Goal: Task Accomplishment & Management: Manage account settings

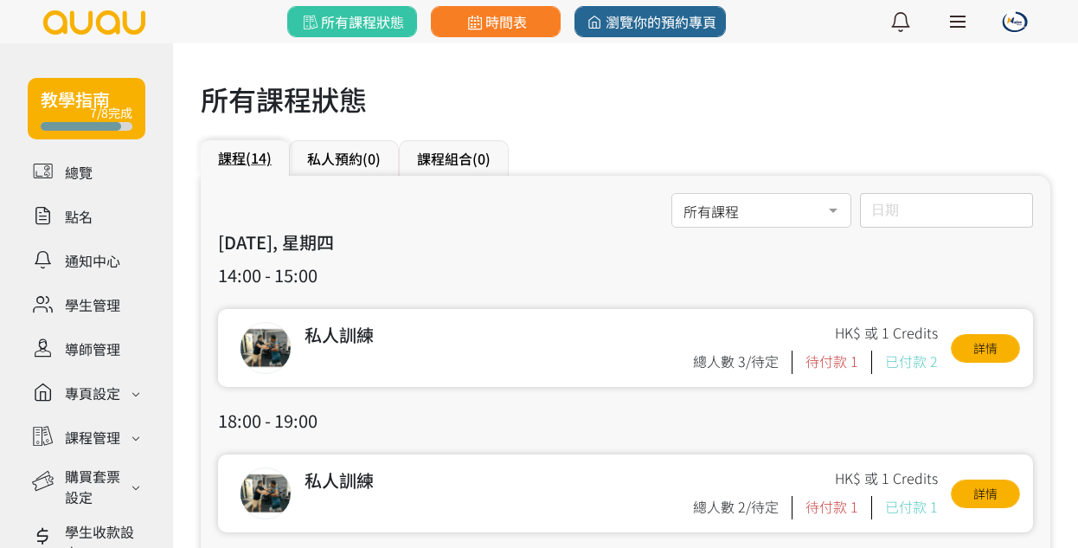
click at [613, 151] on div "課程 (14) 私人預約 (0) 課程組合 (0)" at bounding box center [626, 157] width 850 height 35
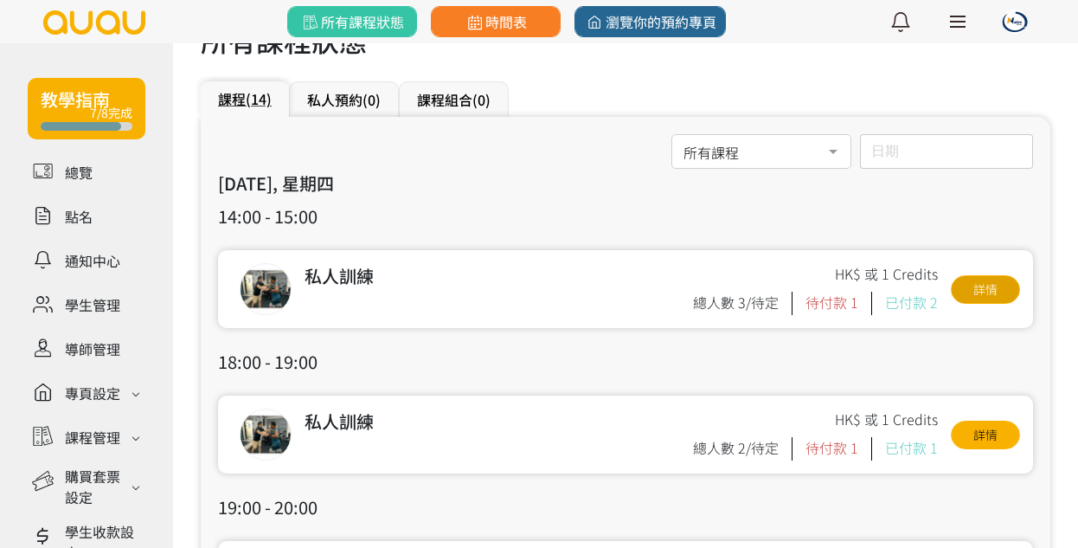
click at [1002, 289] on link "詳情" at bounding box center [985, 289] width 69 height 29
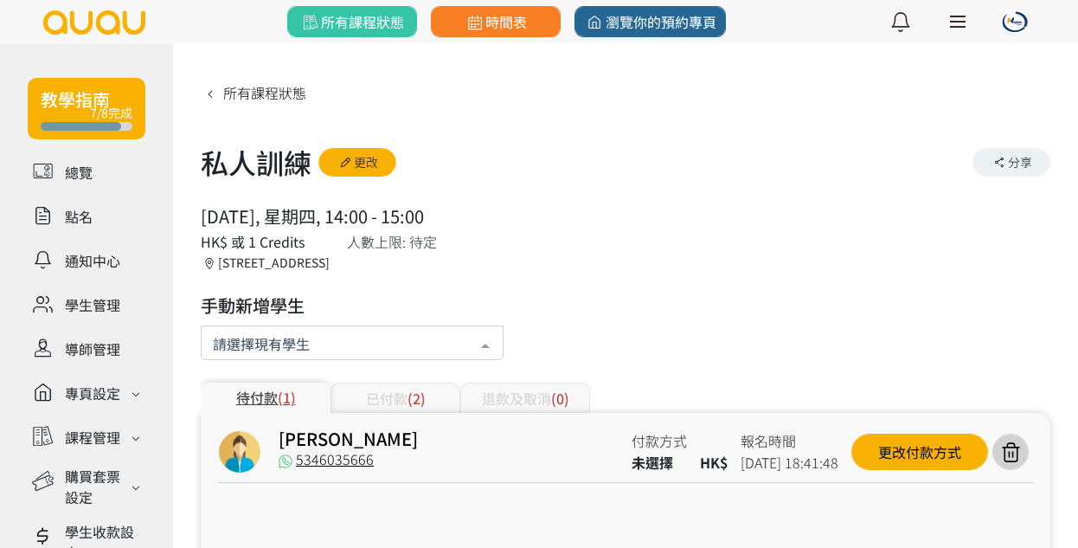
click at [493, 330] on div at bounding box center [485, 344] width 35 height 33
type input "cry"
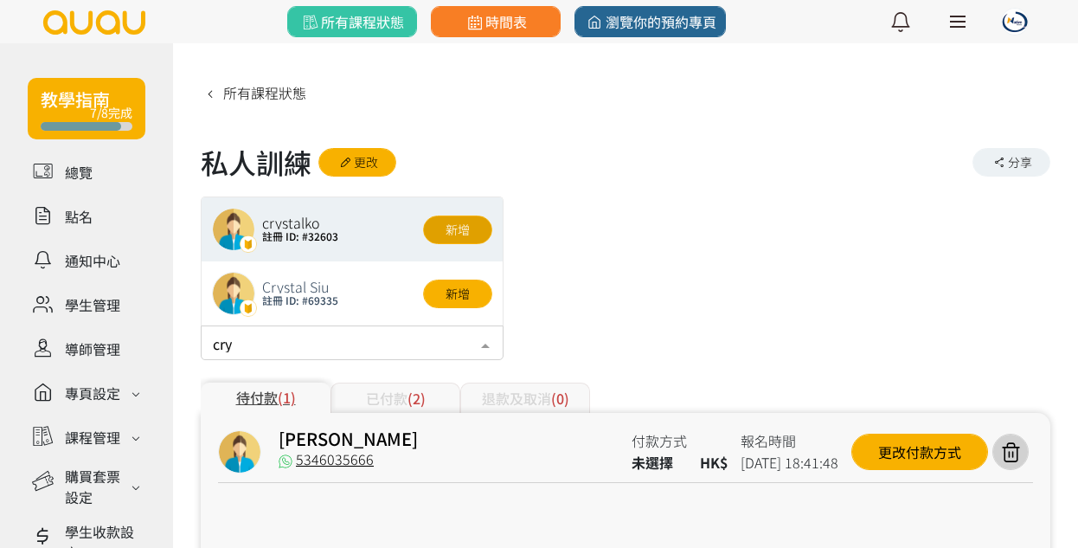
click at [470, 229] on button "新增" at bounding box center [457, 229] width 69 height 29
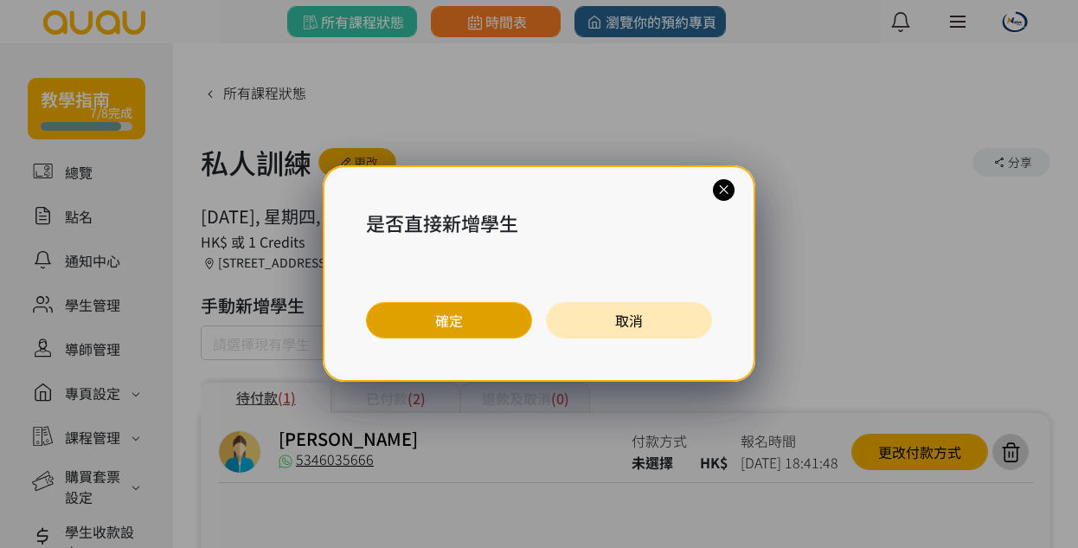
click at [495, 311] on button "確定" at bounding box center [449, 320] width 166 height 36
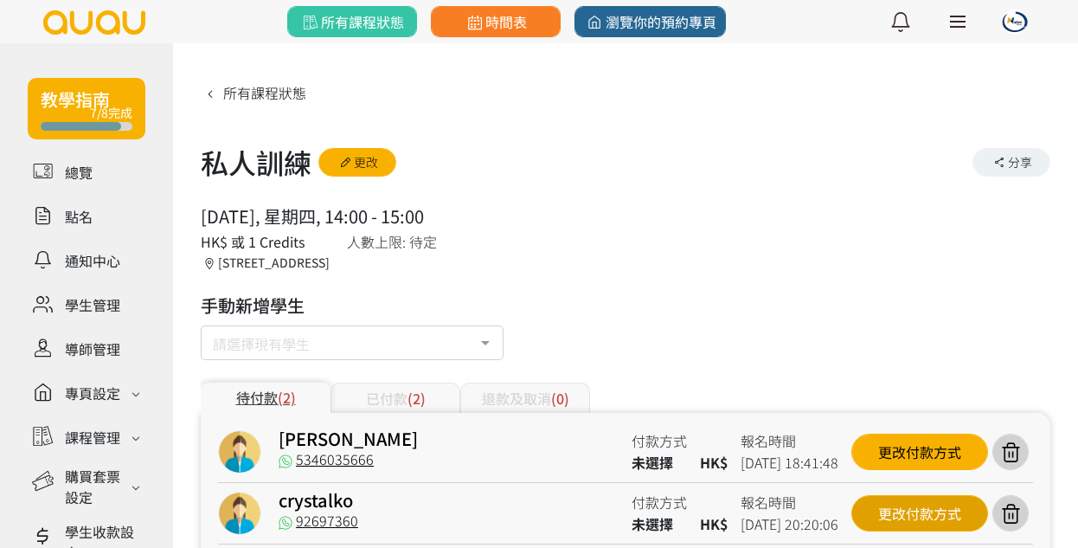
click at [908, 499] on div "更改付款方式" at bounding box center [919, 513] width 137 height 36
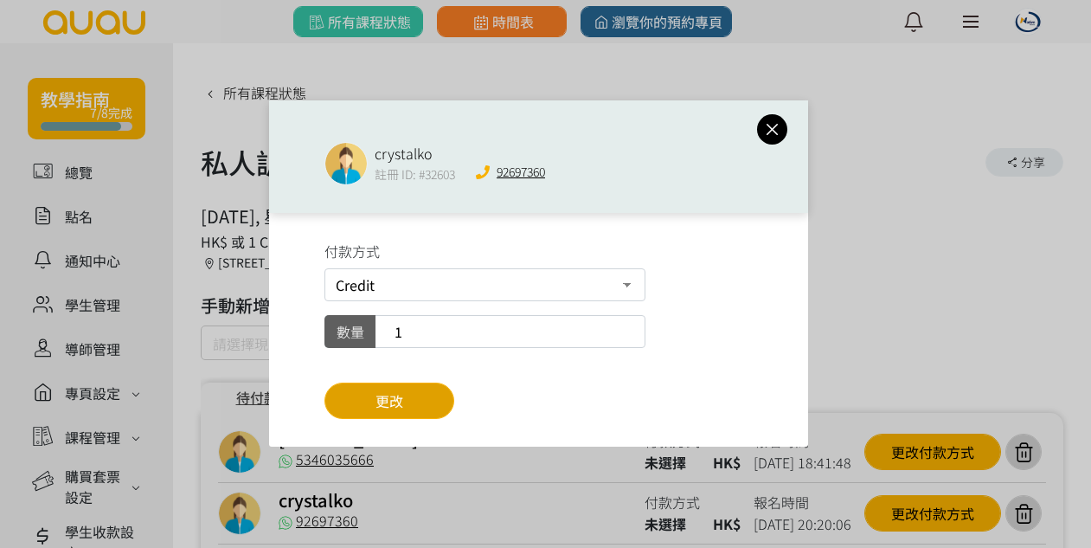
click at [427, 388] on button "更改" at bounding box center [389, 400] width 130 height 36
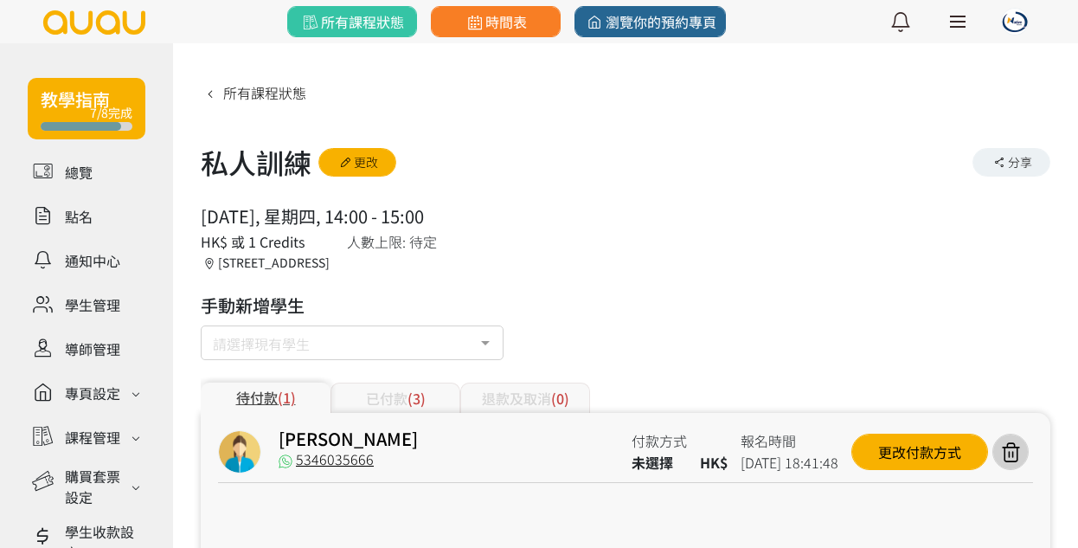
click at [258, 94] on span "所有課程狀態" at bounding box center [264, 92] width 83 height 21
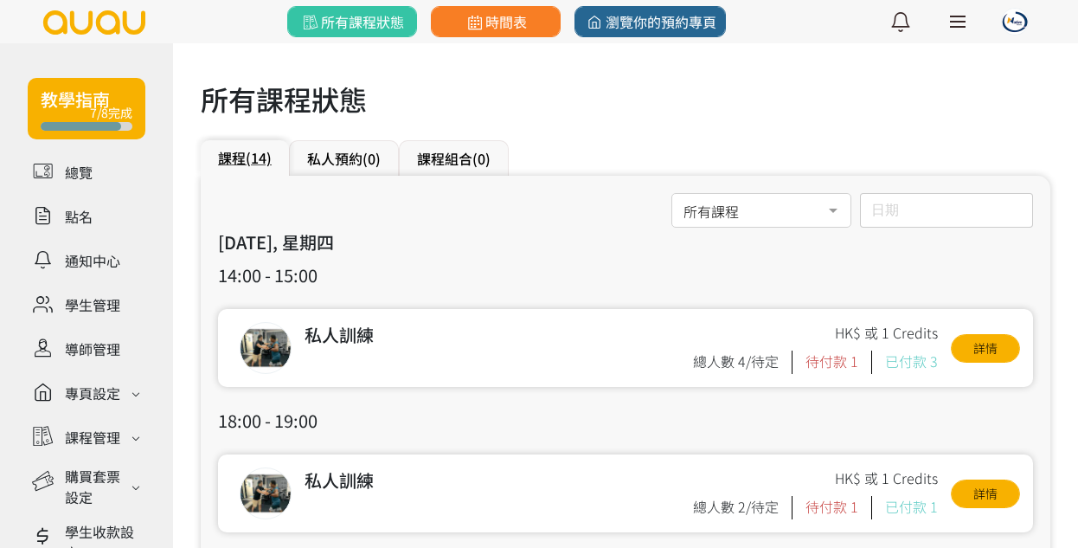
scroll to position [120, 0]
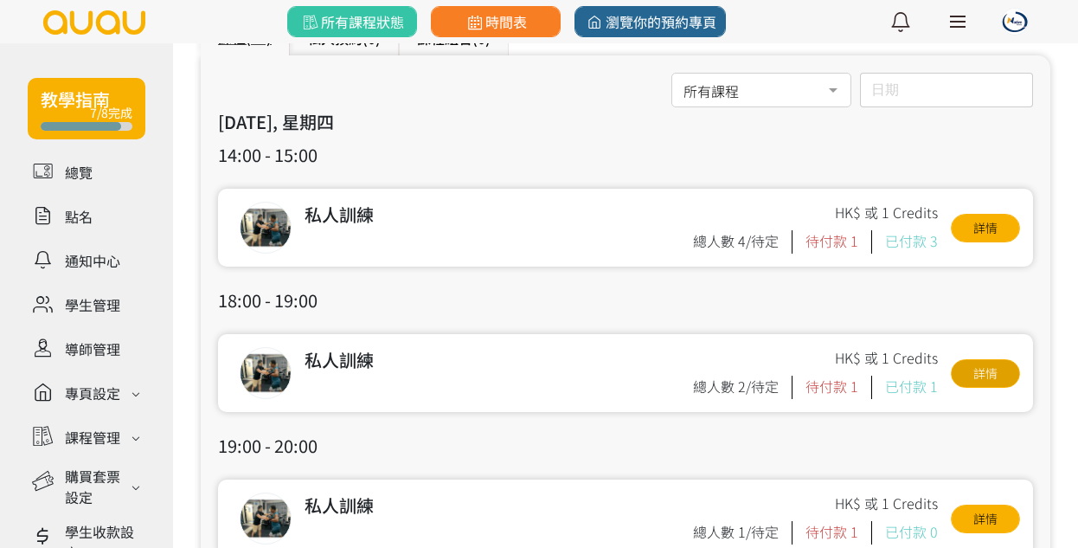
click at [978, 376] on link "詳情" at bounding box center [985, 373] width 69 height 29
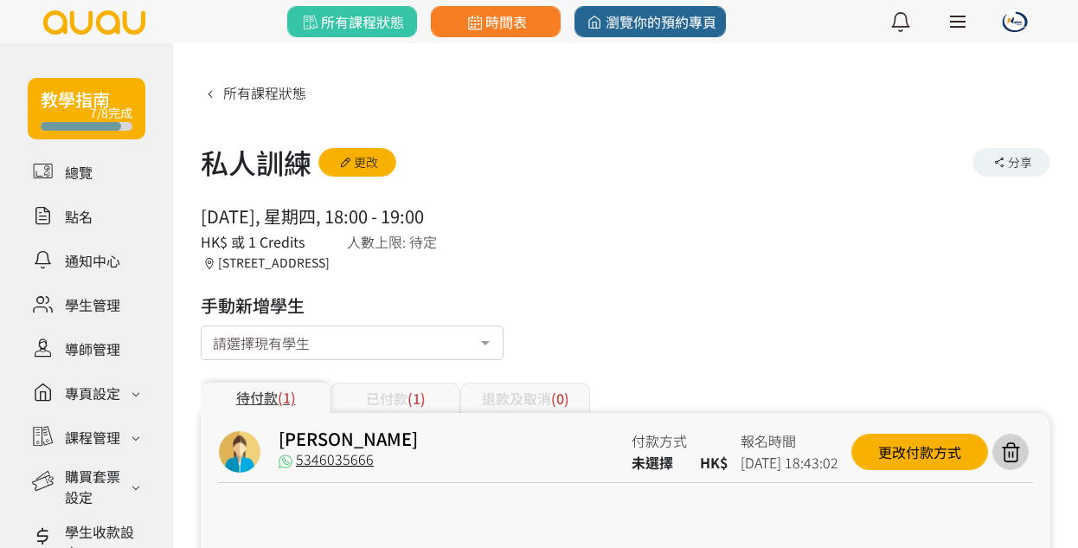
click at [474, 348] on div at bounding box center [485, 344] width 35 height 33
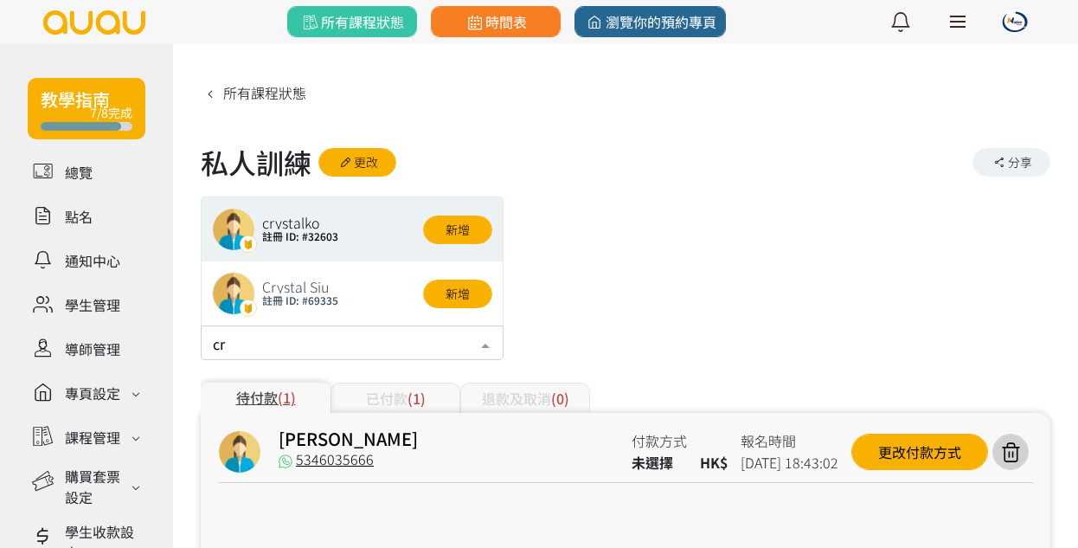
type input "cry"
click at [472, 233] on button "新增" at bounding box center [457, 229] width 69 height 29
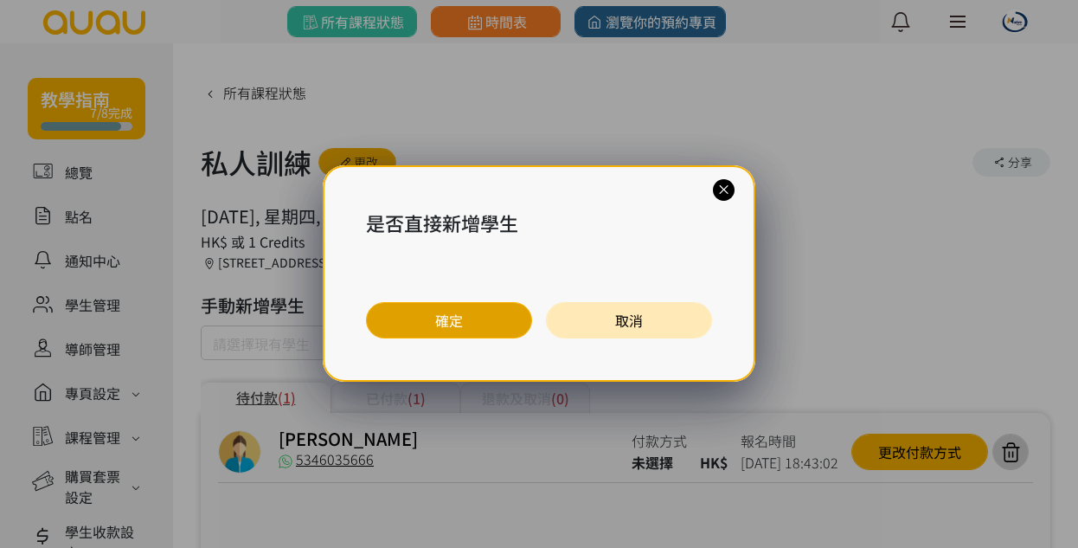
click at [495, 318] on button "確定" at bounding box center [449, 320] width 166 height 36
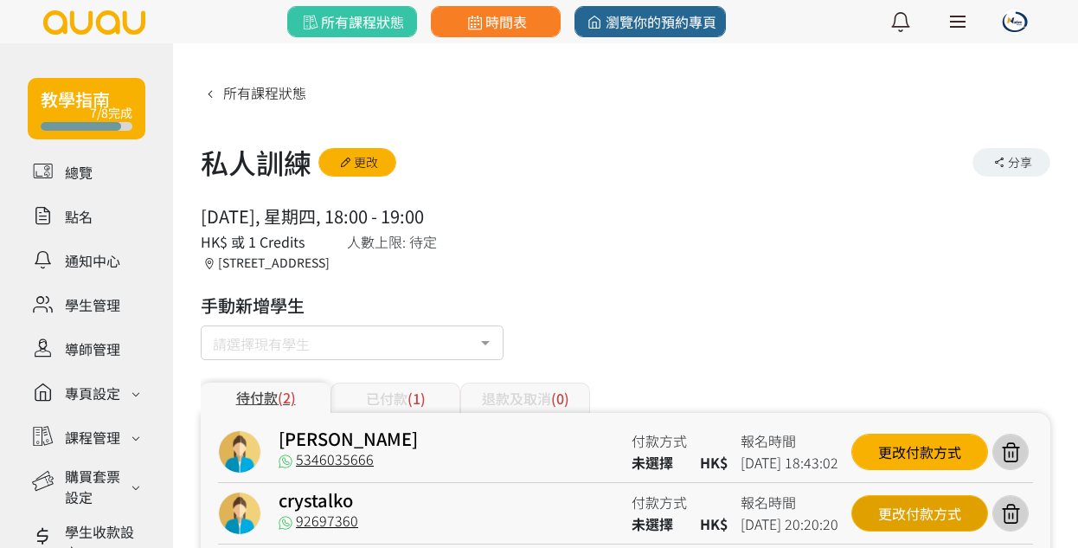
click at [886, 514] on div "更改付款方式" at bounding box center [919, 513] width 137 height 36
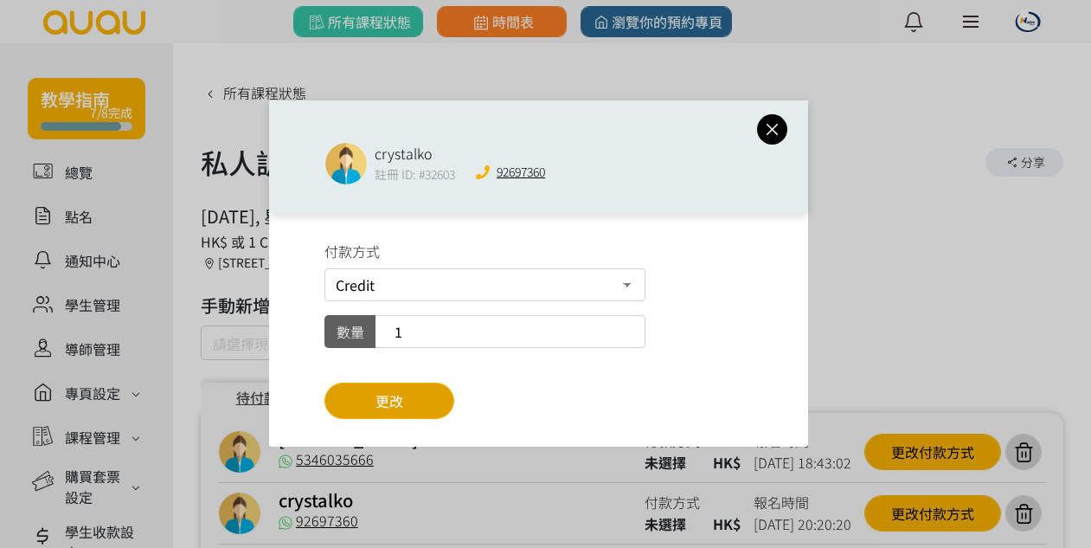
click at [437, 405] on button "更改" at bounding box center [389, 400] width 130 height 36
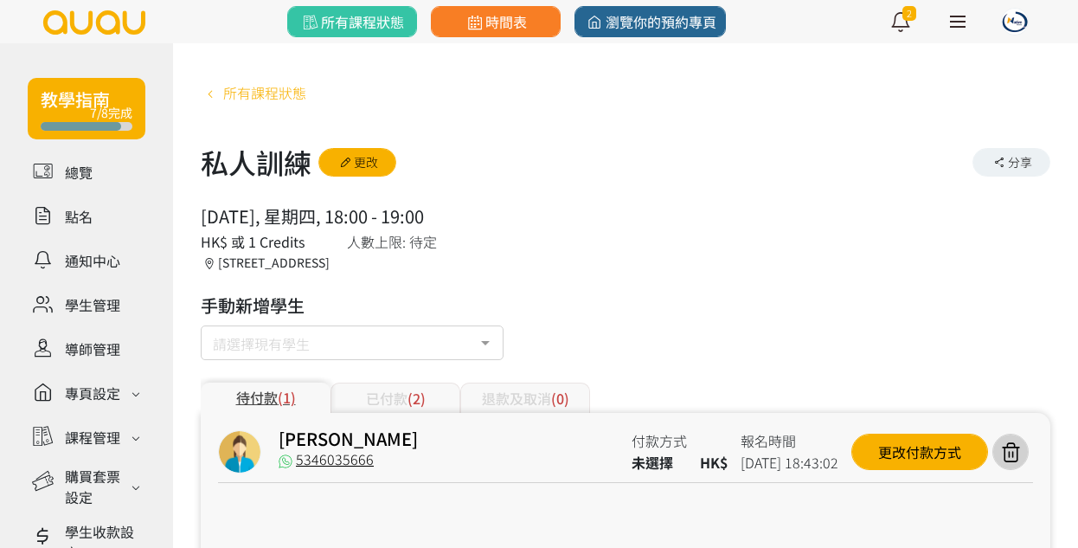
click at [291, 100] on span "所有課程狀態" at bounding box center [264, 92] width 83 height 21
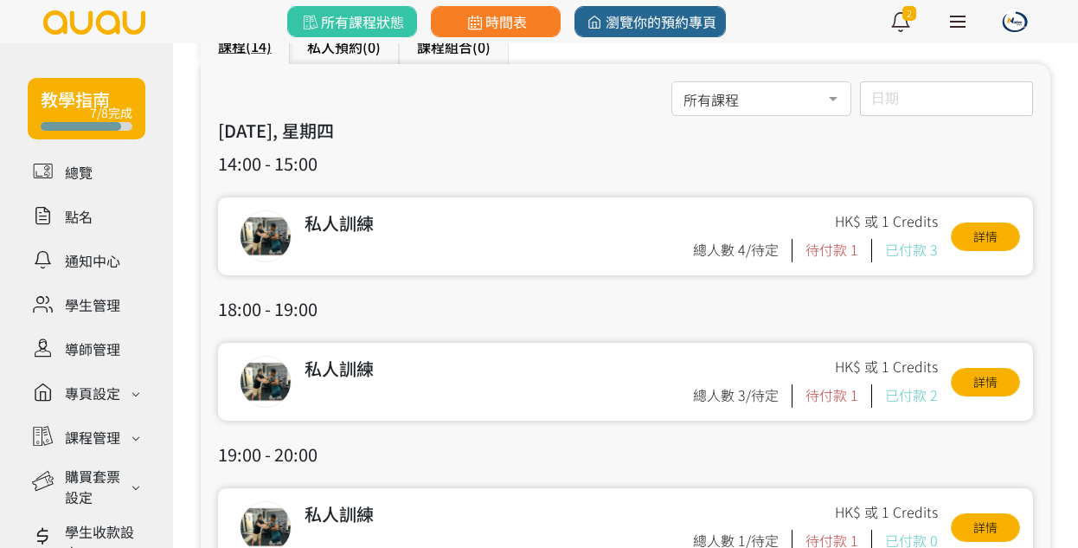
scroll to position [176, 0]
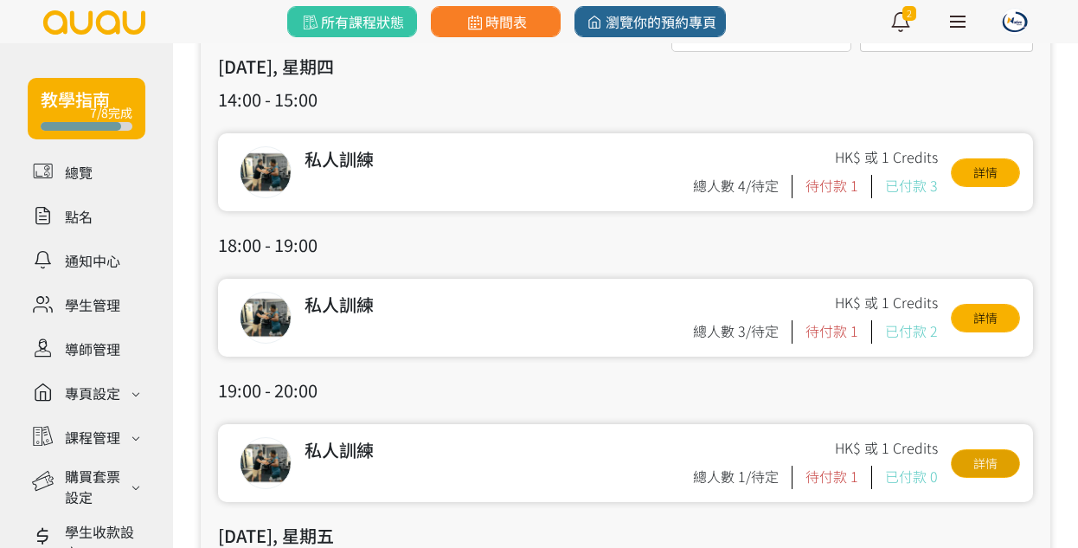
click at [961, 462] on link "詳情" at bounding box center [985, 463] width 69 height 29
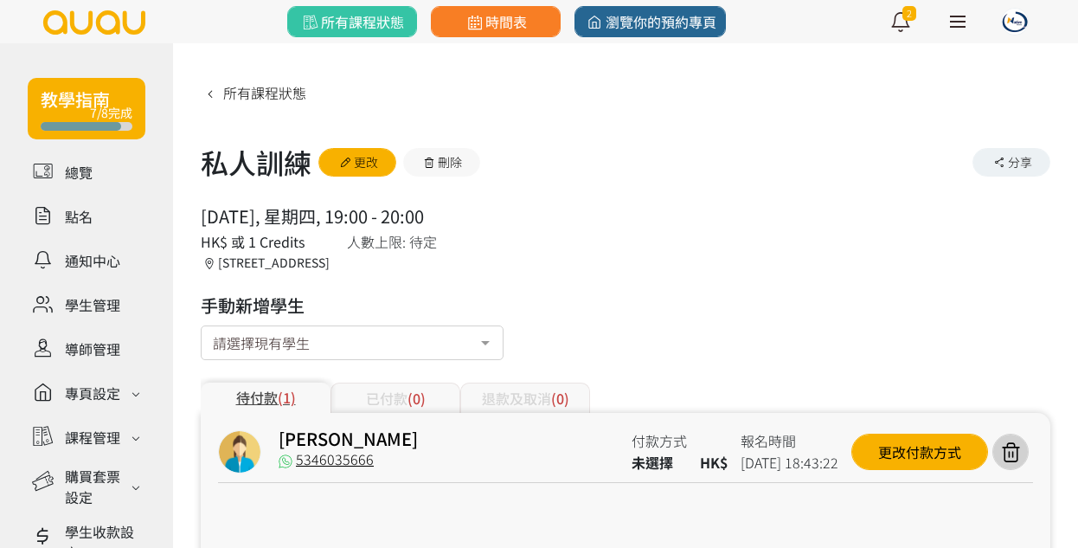
click at [488, 341] on div at bounding box center [485, 344] width 35 height 33
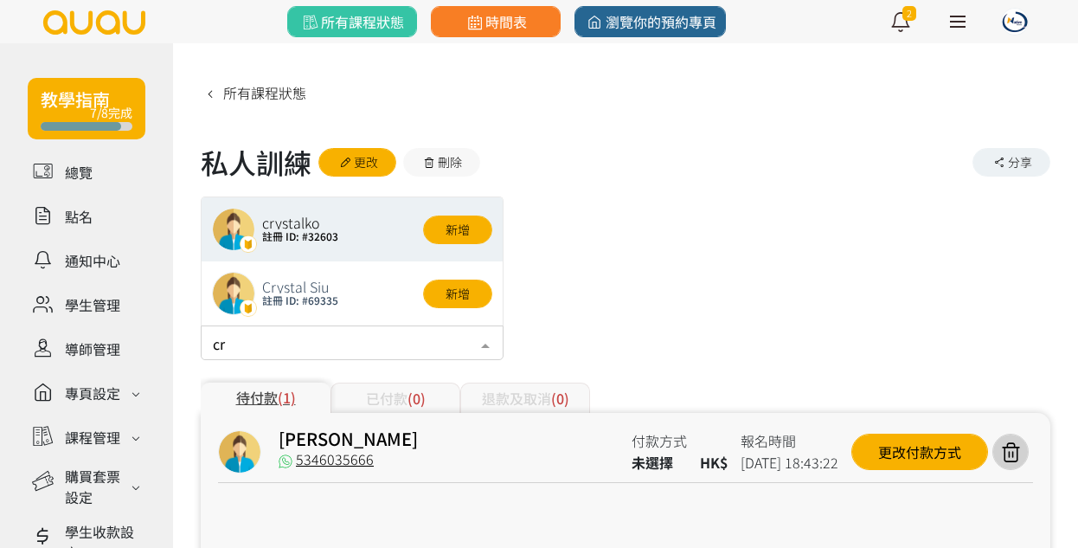
type input "cry"
click at [470, 228] on button "新增" at bounding box center [457, 229] width 69 height 29
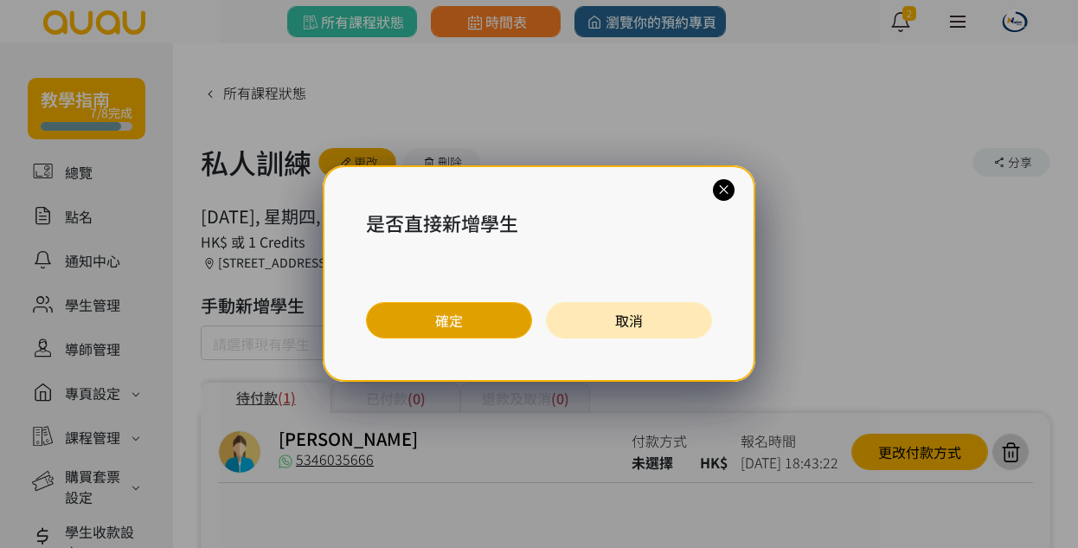
click at [489, 305] on button "確定" at bounding box center [449, 320] width 166 height 36
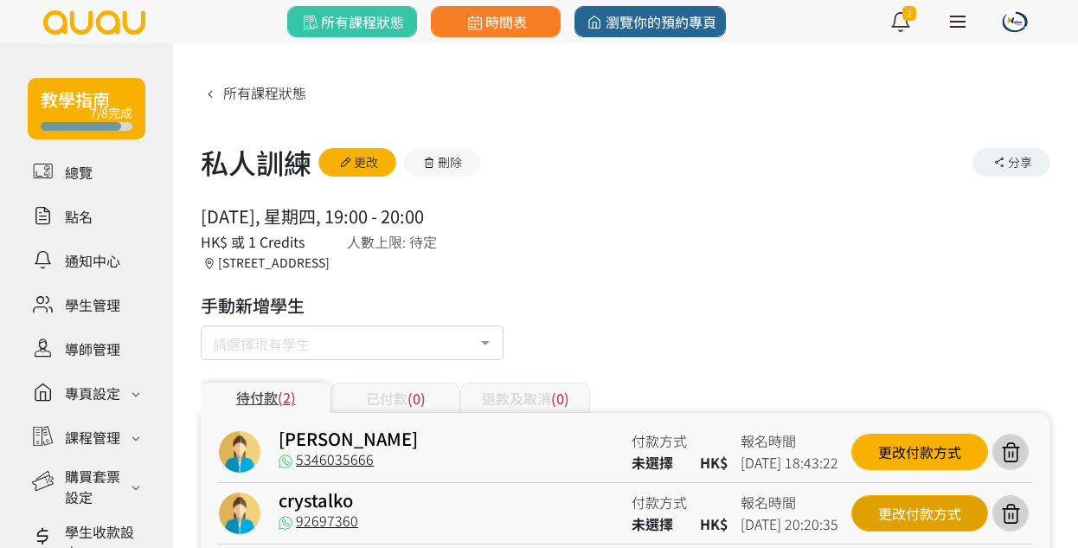
click at [919, 504] on div "更改付款方式" at bounding box center [919, 513] width 137 height 36
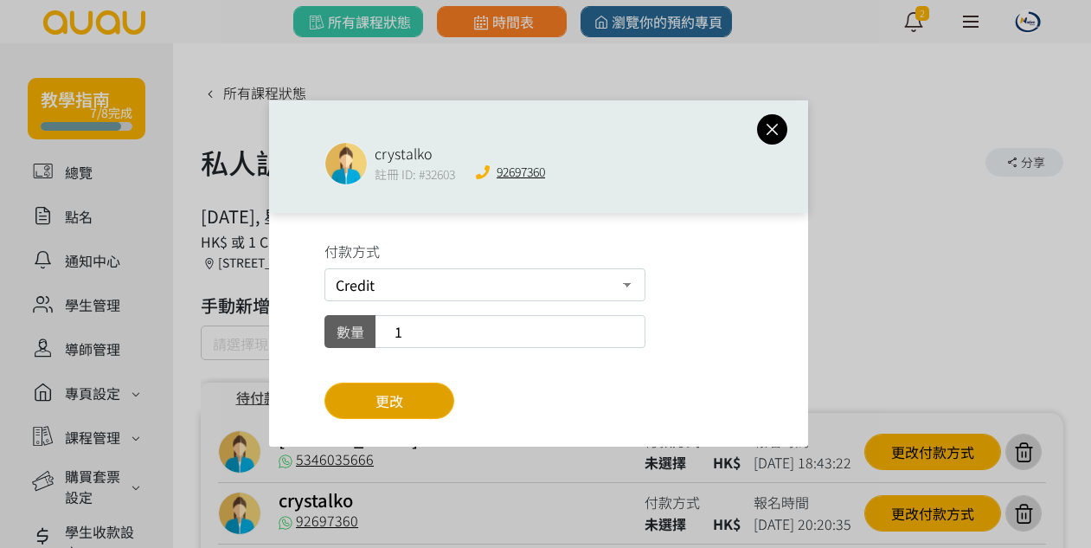
click at [417, 408] on button "更改" at bounding box center [389, 400] width 130 height 36
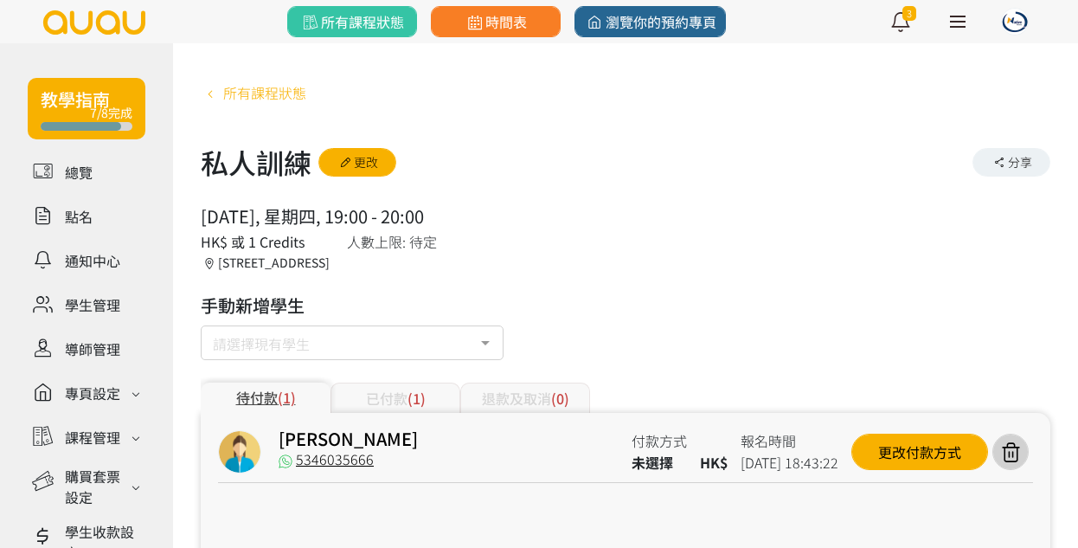
click at [276, 95] on span "所有課程狀態" at bounding box center [264, 92] width 83 height 21
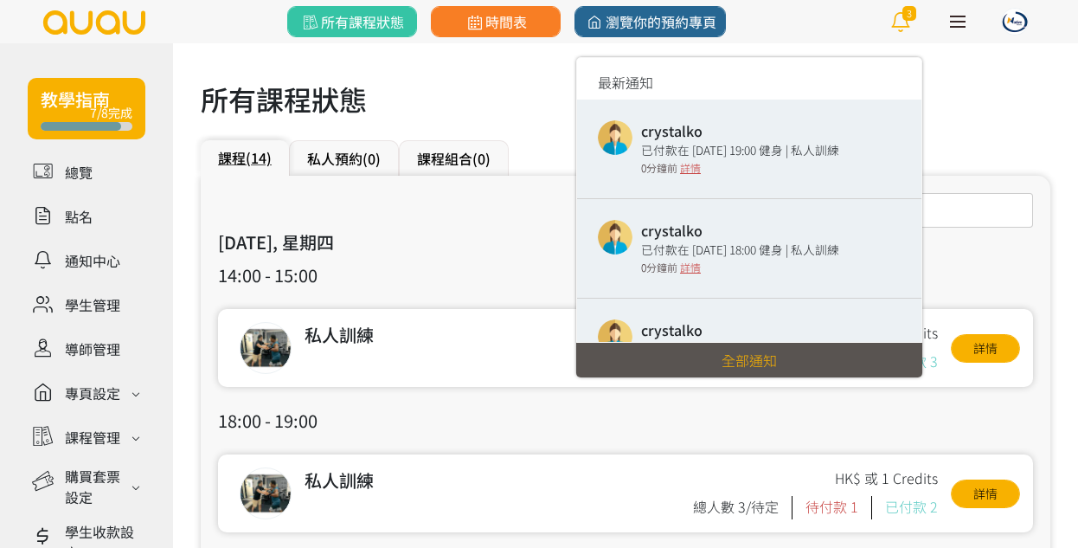
click at [902, 22] on icon at bounding box center [900, 22] width 34 height 24
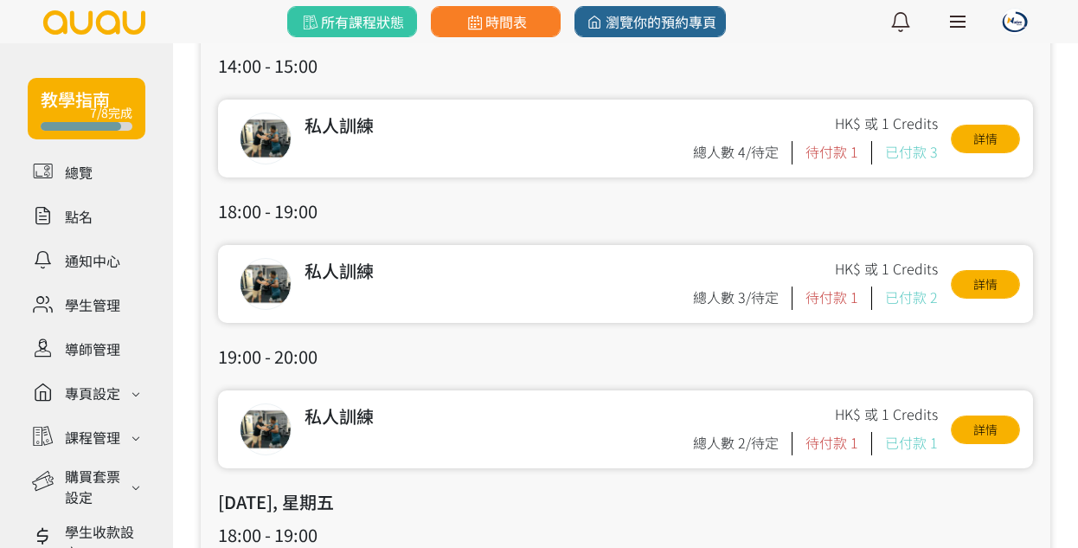
scroll to position [206, 0]
